Goal: Information Seeking & Learning: Learn about a topic

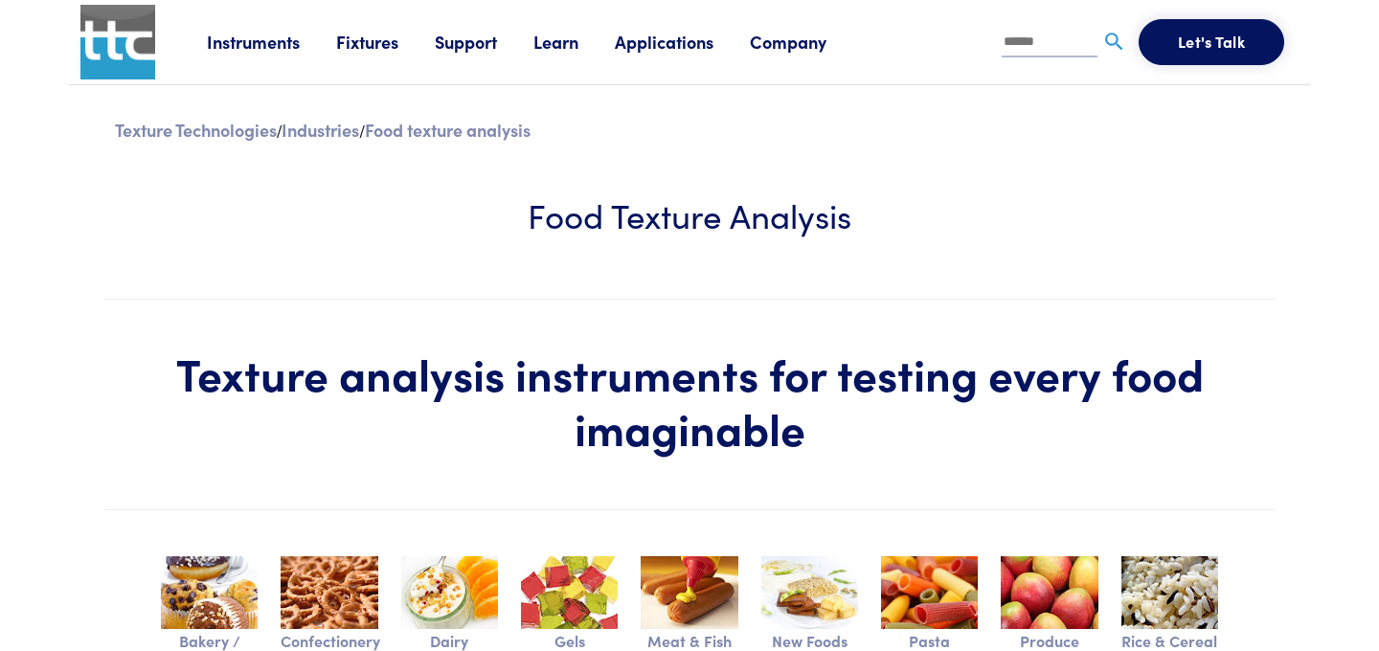
click at [663, 48] on link "Applications" at bounding box center [682, 42] width 135 height 24
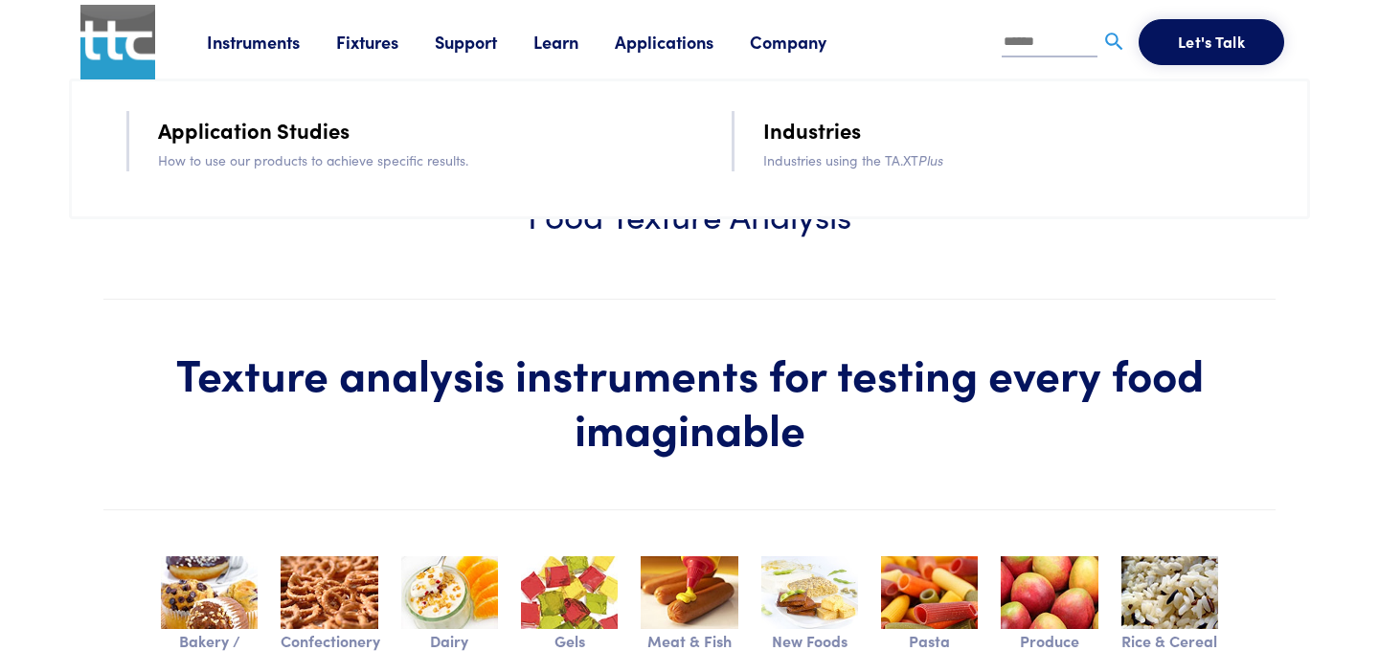
click at [339, 128] on link "Application Studies" at bounding box center [253, 130] width 191 height 34
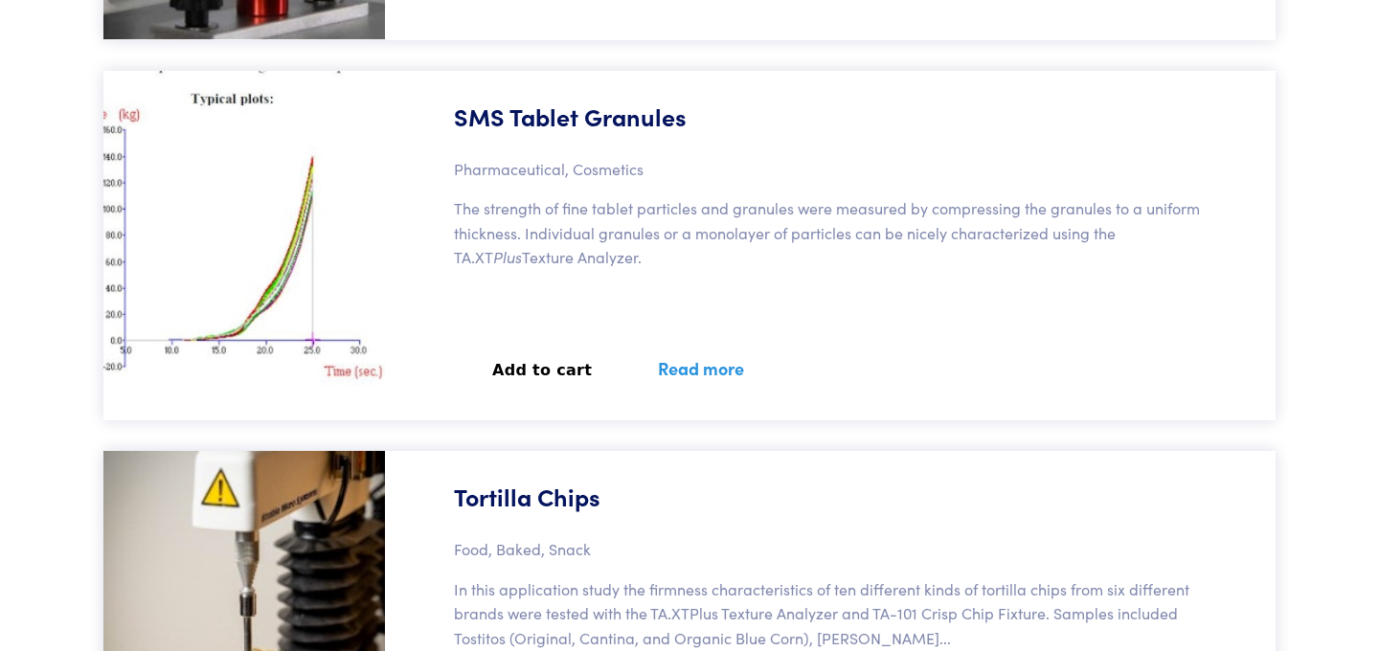
scroll to position [27264, 0]
